Goal: Task Accomplishment & Management: Manage account settings

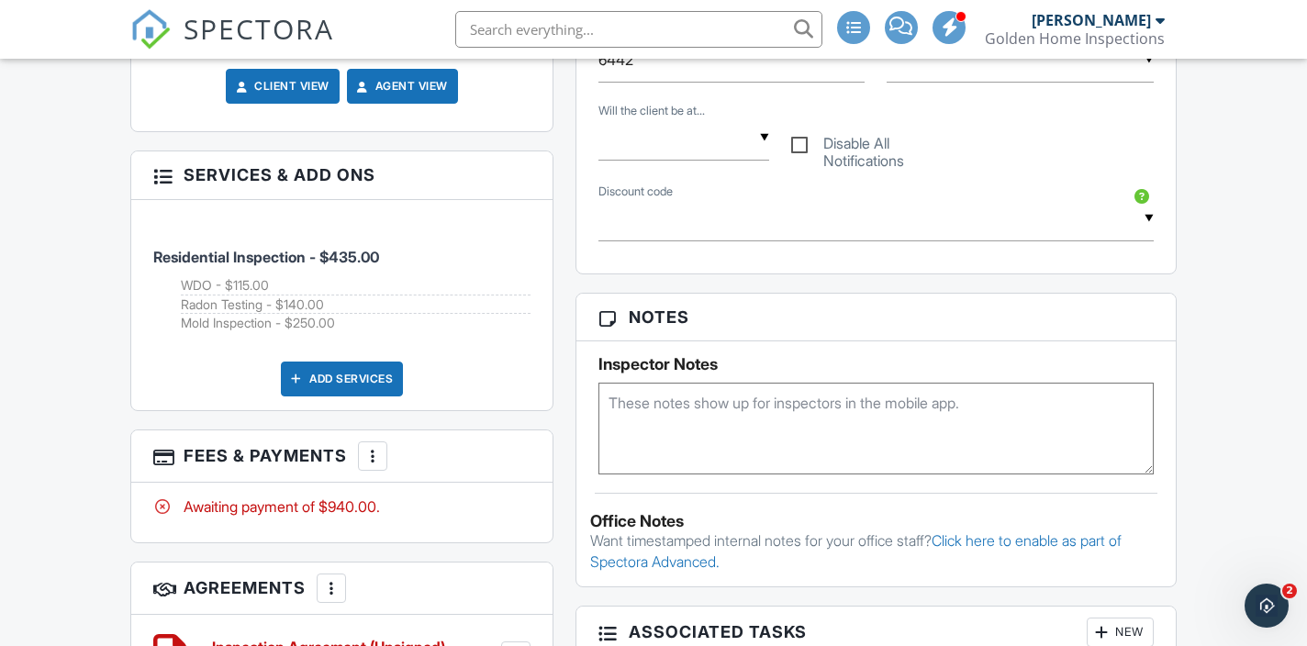
click at [382, 396] on div "Add Services" at bounding box center [342, 379] width 122 height 35
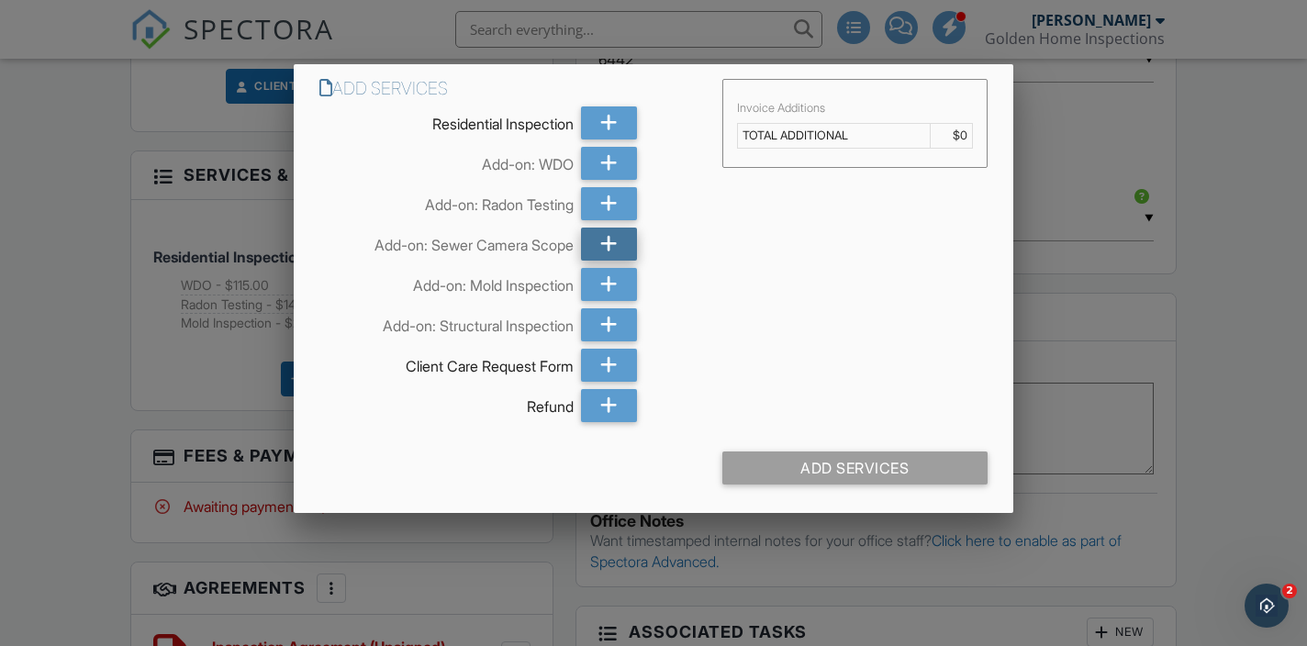
click at [603, 239] on icon at bounding box center [608, 244] width 17 height 33
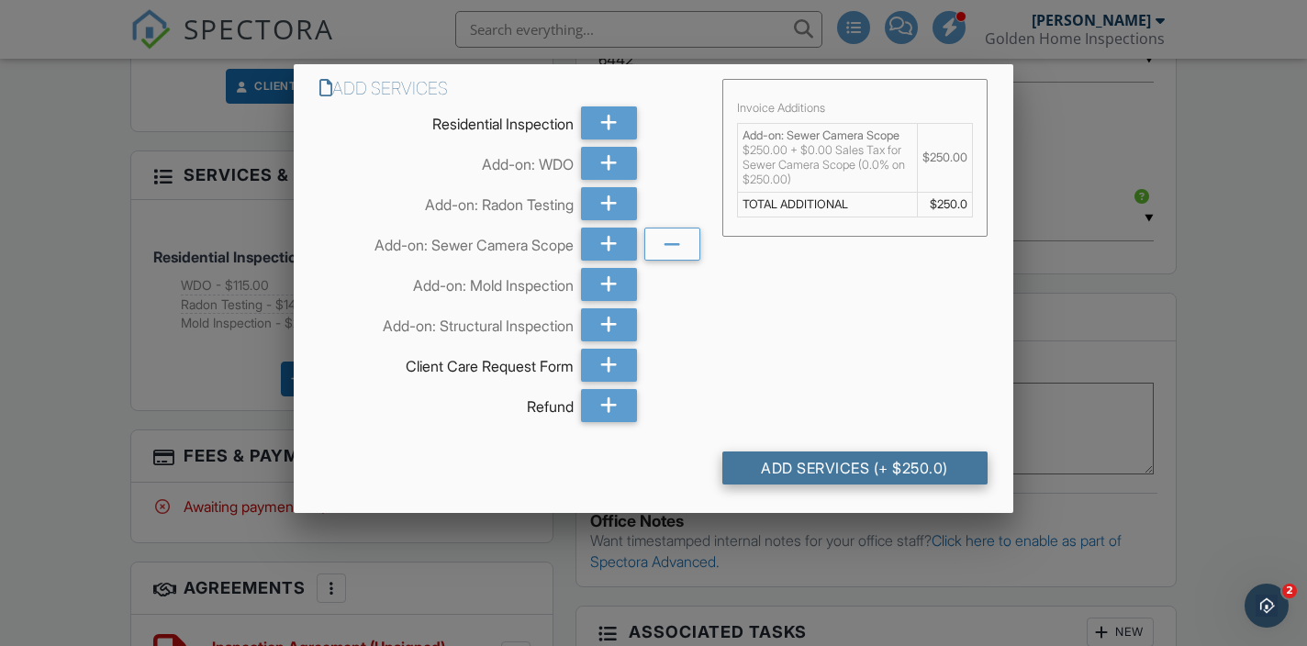
click at [830, 466] on div "Add Services (+ $250.0)" at bounding box center [854, 468] width 265 height 33
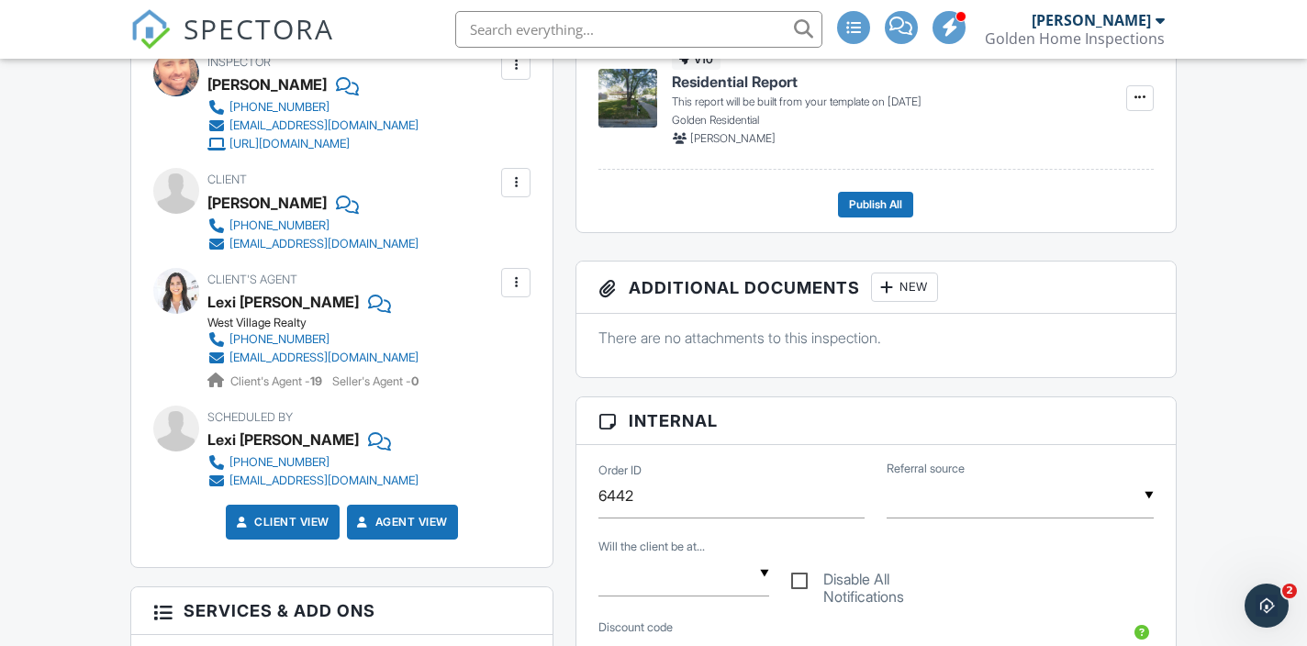
scroll to position [746, 0]
click at [1018, 497] on input "text" at bounding box center [1020, 496] width 266 height 45
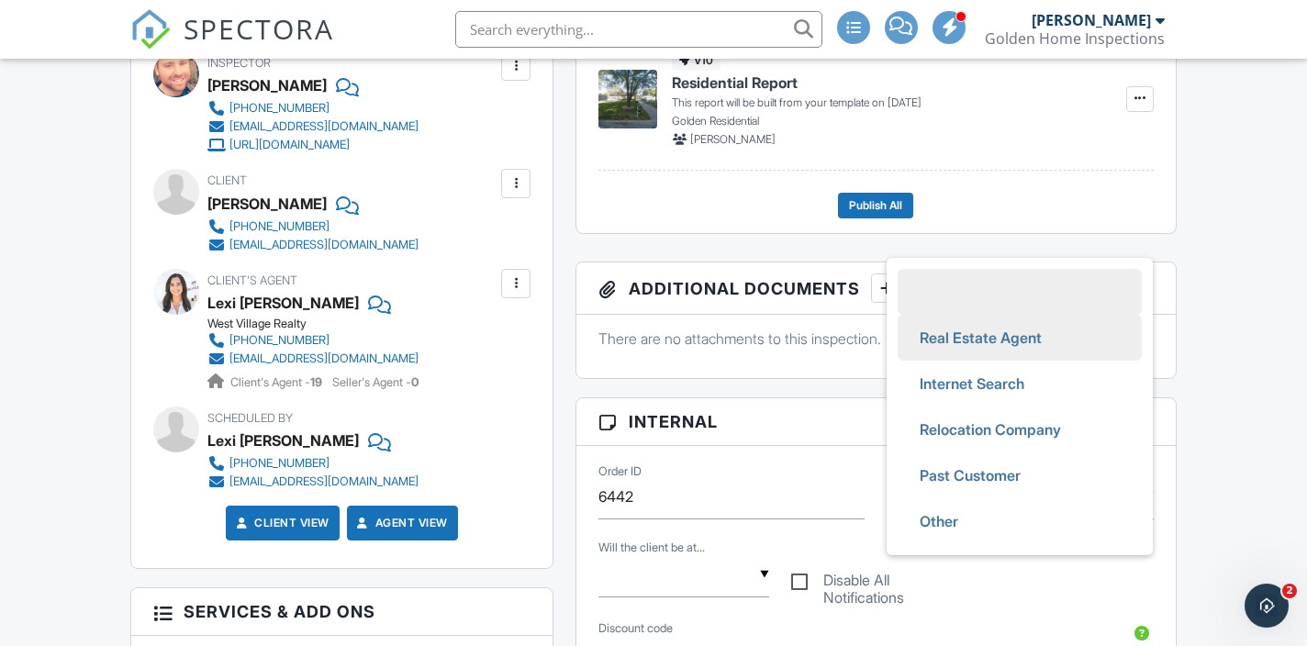
click at [1035, 347] on span "Real Estate Agent" at bounding box center [980, 338] width 151 height 46
type input "Real Estate Agent"
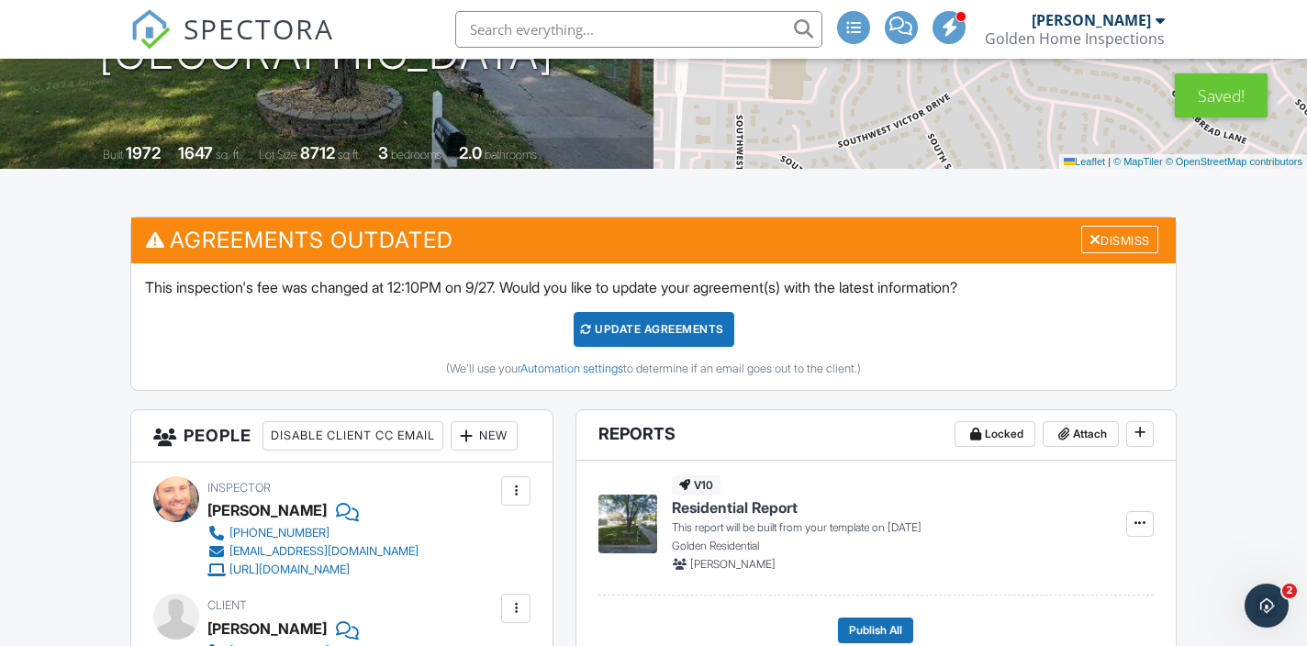
scroll to position [0, 0]
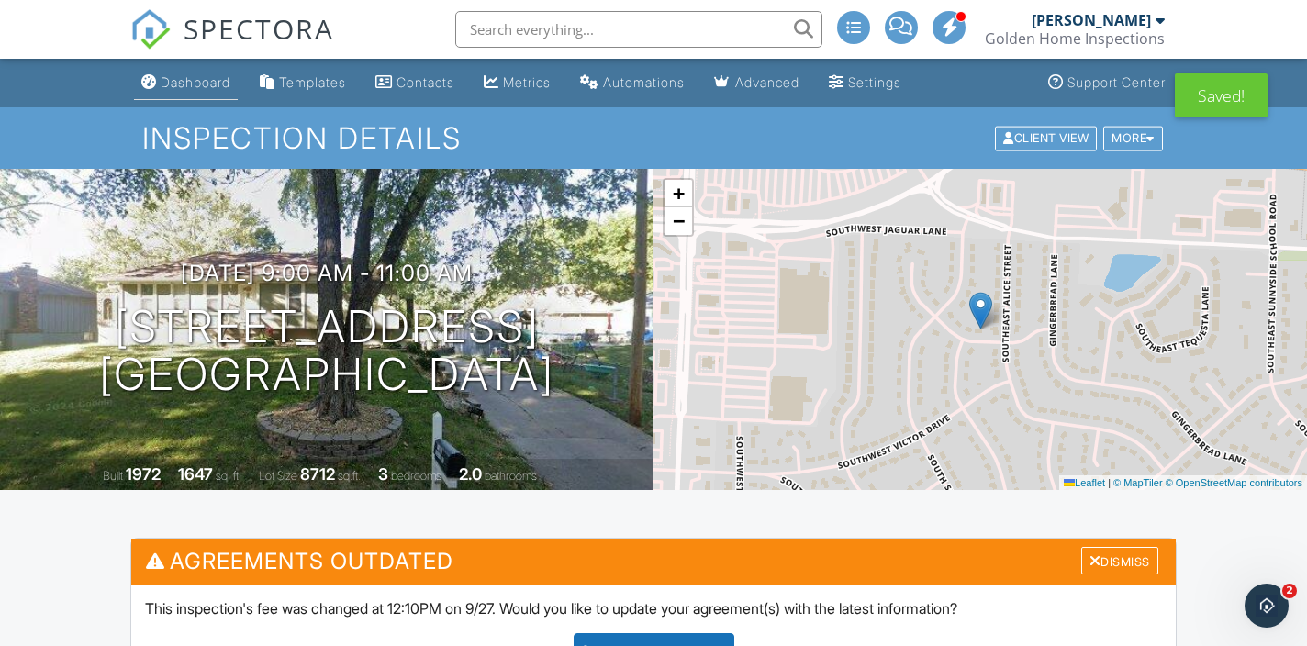
click at [203, 80] on div "Dashboard" at bounding box center [196, 82] width 70 height 16
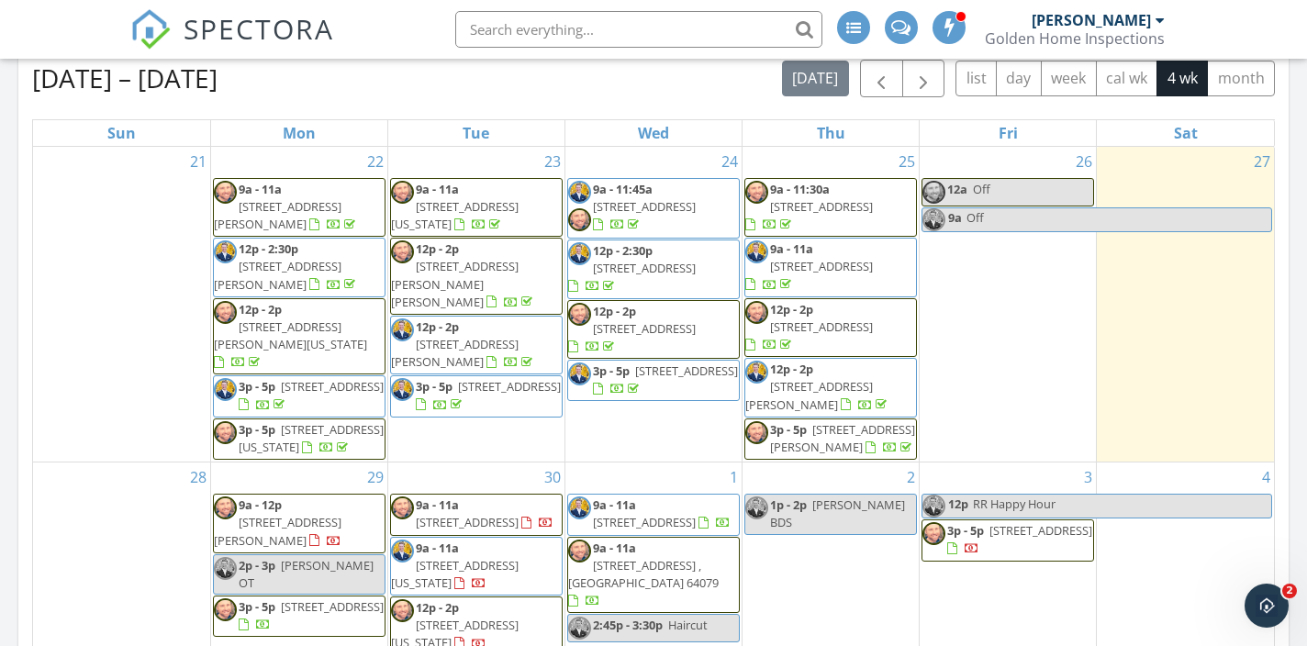
click at [9, 437] on div "[DATE] [PERSON_NAME] No results found New Inspection New Quote Map + − Leaflet …" at bounding box center [653, 371] width 1307 height 1900
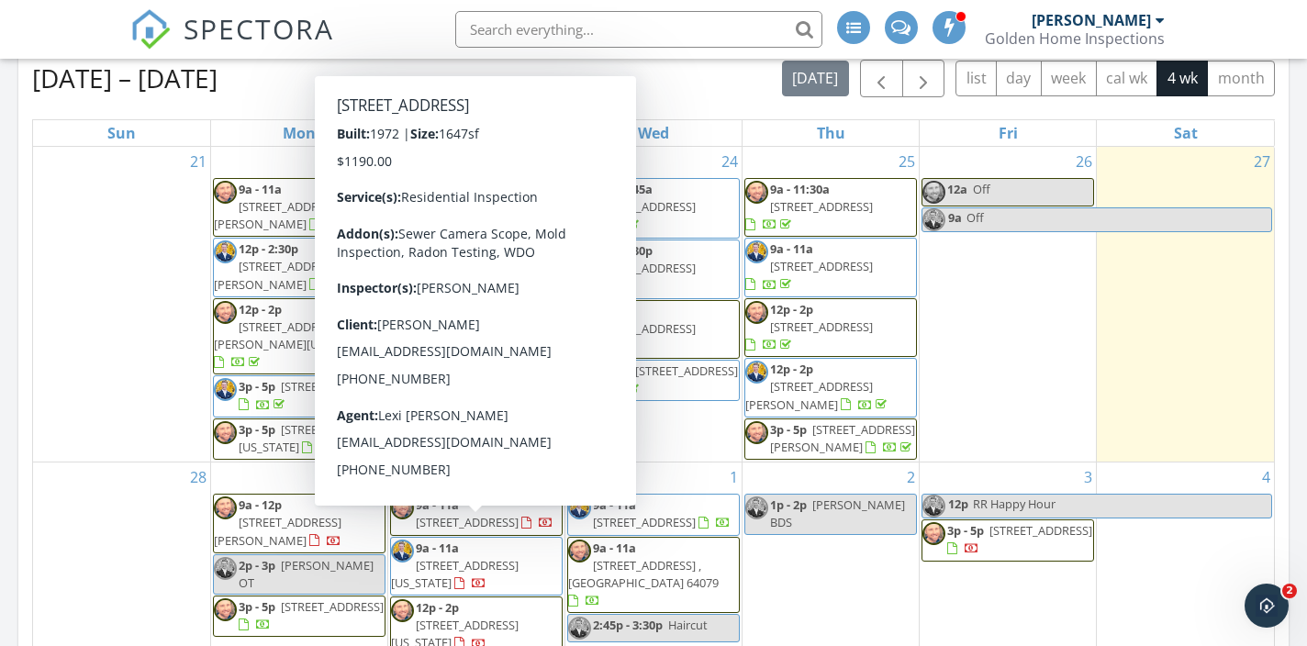
click at [10, 391] on div "[DATE] [PERSON_NAME] No results found New Inspection New Quote Map + − Leaflet …" at bounding box center [653, 371] width 1307 height 1900
